Goal: Task Accomplishment & Management: Manage account settings

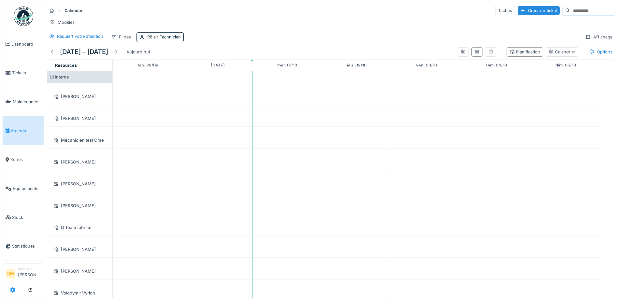
click at [10, 291] on icon at bounding box center [12, 289] width 5 height 5
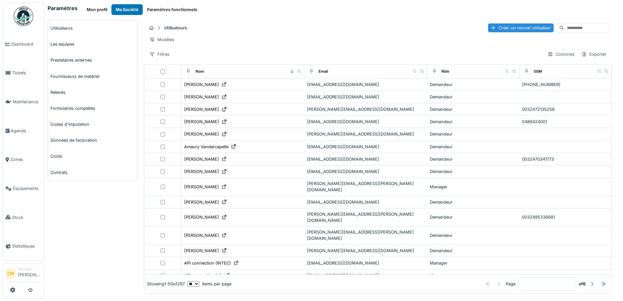
click at [564, 24] on input at bounding box center [586, 27] width 45 height 9
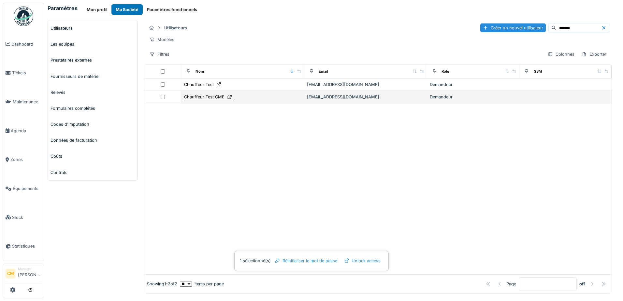
click at [203, 99] on div "Chauffeur Test CME" at bounding box center [204, 97] width 40 height 6
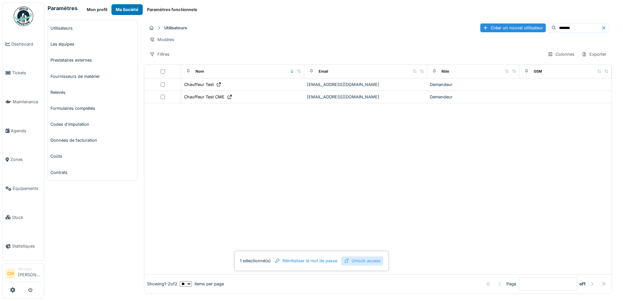
click at [373, 262] on div "Unlock access" at bounding box center [362, 260] width 42 height 9
drag, startPoint x: 552, startPoint y: 27, endPoint x: 466, endPoint y: 33, distance: 85.8
click at [470, 33] on div "Utilisateurs Créer un nouvel utilisateur *******" at bounding box center [378, 27] width 462 height 11
type input "******"
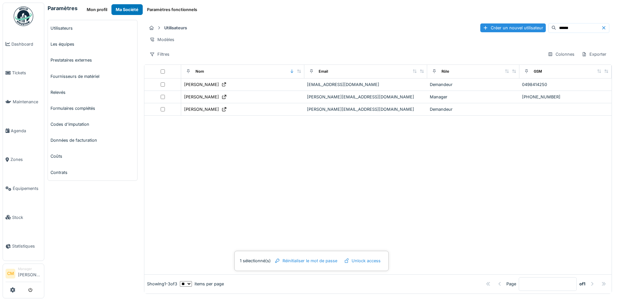
click at [426, 20] on div "Utilisateurs Créer un nouvel utilisateur ****** Modèles Filtres Colonnes Export…" at bounding box center [378, 41] width 468 height 42
click at [368, 261] on div "Unlock access" at bounding box center [362, 260] width 42 height 9
click at [346, 44] on div "Modèles" at bounding box center [378, 39] width 462 height 9
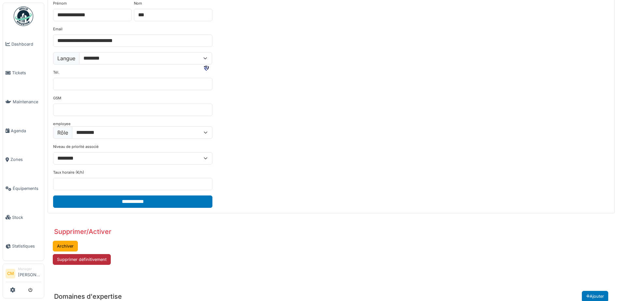
scroll to position [65, 0]
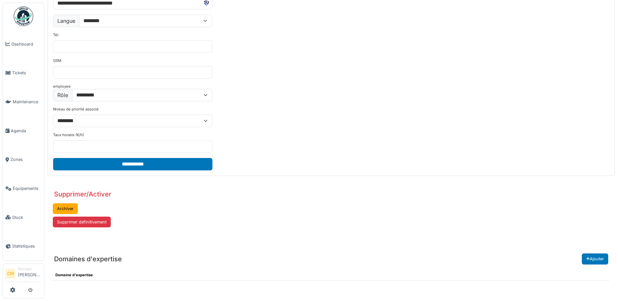
drag, startPoint x: 97, startPoint y: 195, endPoint x: 127, endPoint y: 194, distance: 30.0
click at [127, 194] on header "Supprimer/Activer" at bounding box center [331, 188] width 567 height 20
drag, startPoint x: 127, startPoint y: 194, endPoint x: 129, endPoint y: 201, distance: 7.0
click at [129, 201] on div "Archiver Supprimer définitivement" at bounding box center [331, 216] width 567 height 37
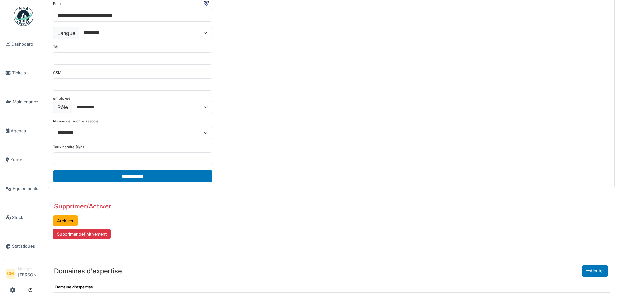
scroll to position [0, 0]
